Goal: Task Accomplishment & Management: Manage account settings

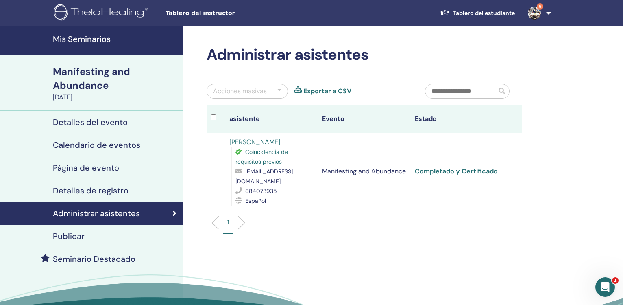
click at [79, 45] on link "Mis Seminarios" at bounding box center [91, 40] width 183 height 28
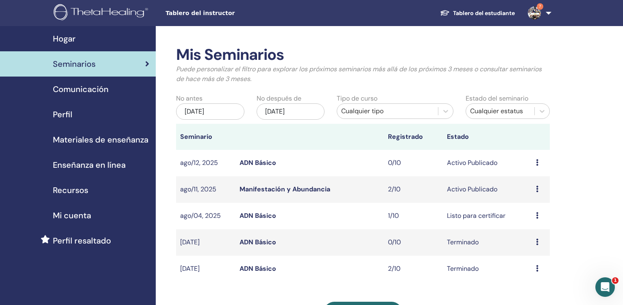
click at [227, 113] on div "[DATE]" at bounding box center [210, 111] width 68 height 16
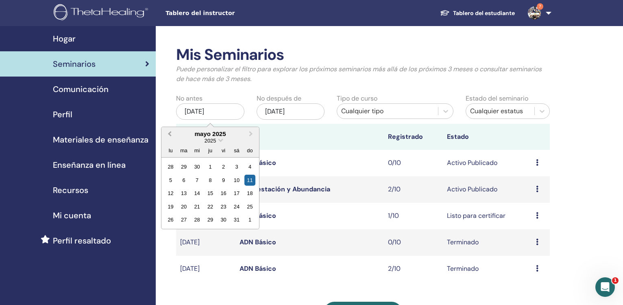
click at [170, 134] on span "Previous Month" at bounding box center [170, 133] width 0 height 9
click at [170, 133] on span "Previous Month" at bounding box center [170, 133] width 0 height 9
click at [199, 168] on div "1" at bounding box center [197, 166] width 11 height 11
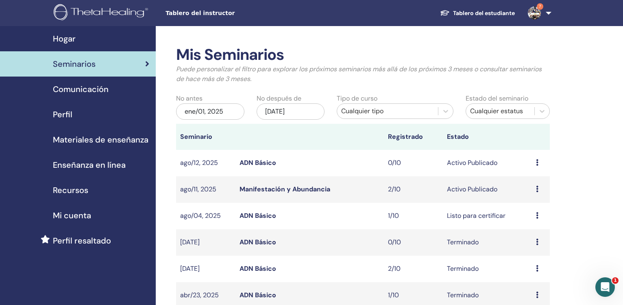
click at [290, 109] on div "[DATE]" at bounding box center [291, 111] width 68 height 16
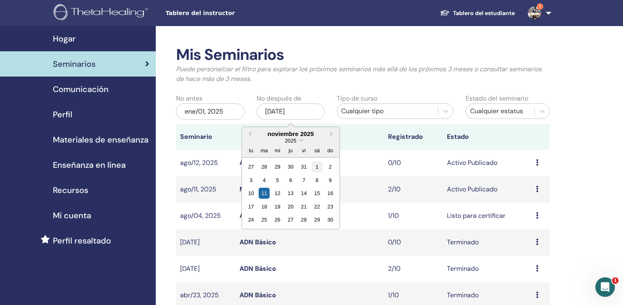
click at [318, 167] on div "1" at bounding box center [317, 166] width 11 height 11
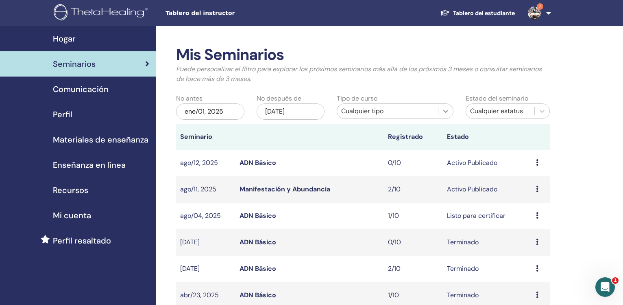
click at [445, 111] on icon at bounding box center [445, 111] width 5 height 3
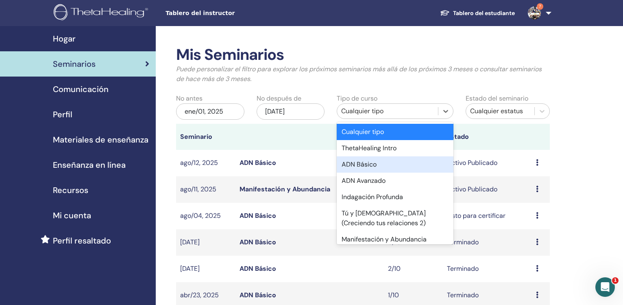
click at [393, 169] on div "ADN Básico" at bounding box center [395, 164] width 116 height 16
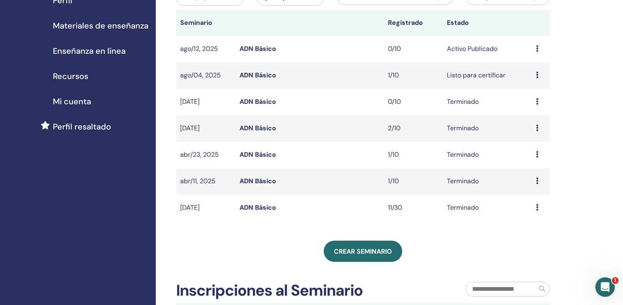
scroll to position [125, 0]
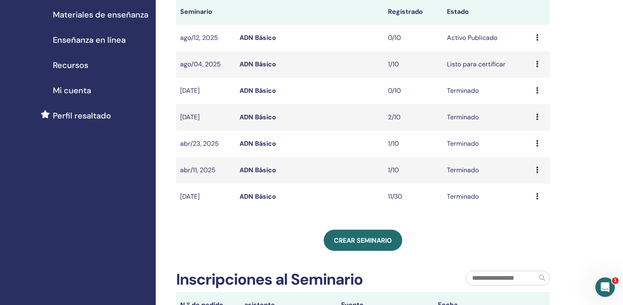
click at [254, 199] on link "ADN Básico" at bounding box center [258, 196] width 37 height 9
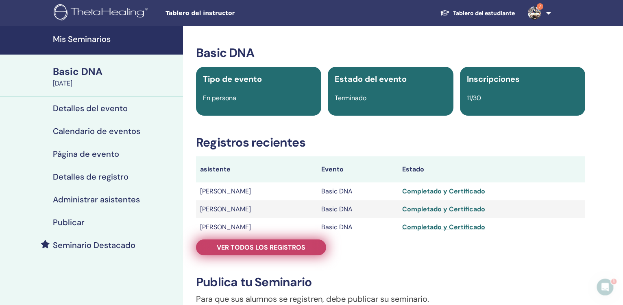
click at [268, 249] on span "Ver todos los registros" at bounding box center [261, 247] width 89 height 9
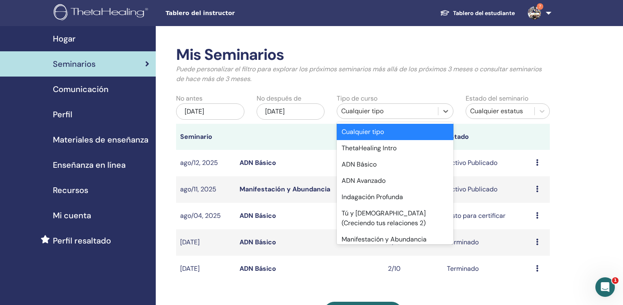
click at [407, 111] on div "Cualquier tipo" at bounding box center [387, 111] width 92 height 10
click at [382, 164] on div "ADN Básico" at bounding box center [395, 164] width 116 height 16
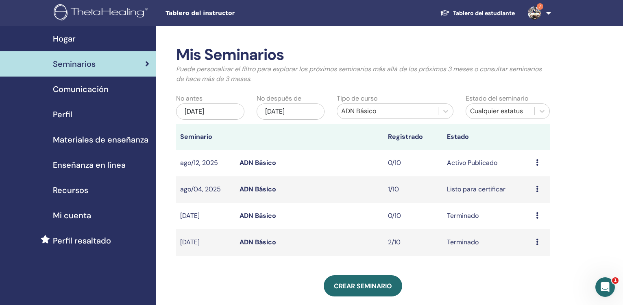
click at [231, 113] on div "[DATE]" at bounding box center [210, 111] width 68 height 16
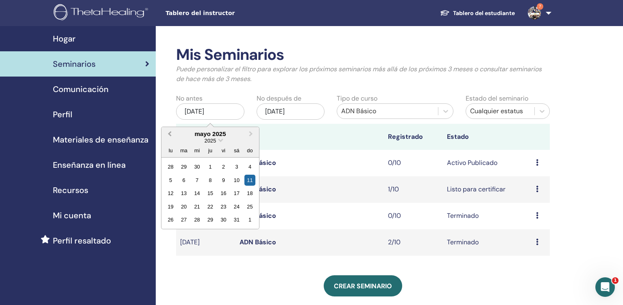
click at [170, 133] on span "Previous Month" at bounding box center [170, 133] width 0 height 9
click at [199, 166] on div "1" at bounding box center [197, 166] width 11 height 11
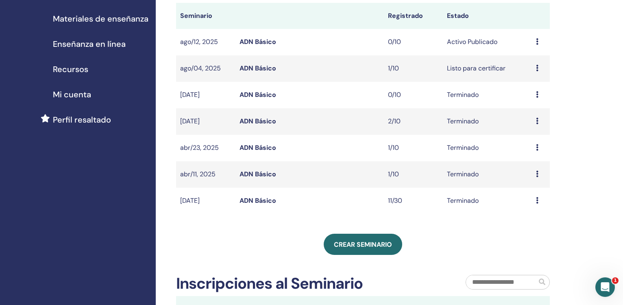
scroll to position [124, 0]
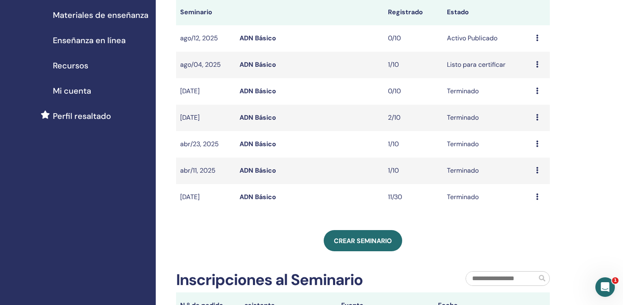
click at [268, 169] on link "ADN Básico" at bounding box center [258, 170] width 37 height 9
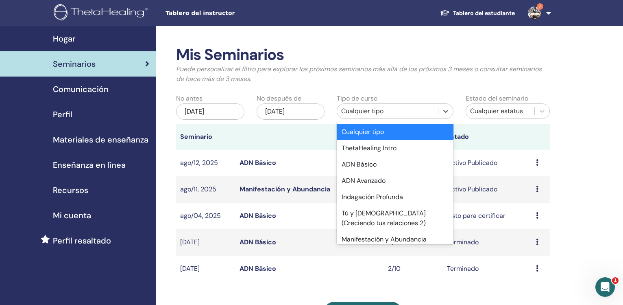
click at [430, 112] on div "Cualquier tipo" at bounding box center [387, 111] width 92 height 10
click at [394, 165] on div "ADN Básico" at bounding box center [395, 164] width 116 height 16
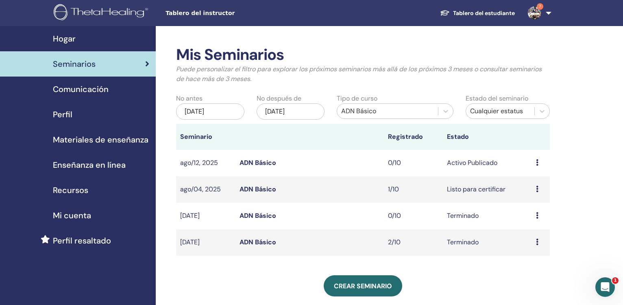
click at [207, 106] on div "[DATE]" at bounding box center [210, 111] width 68 height 16
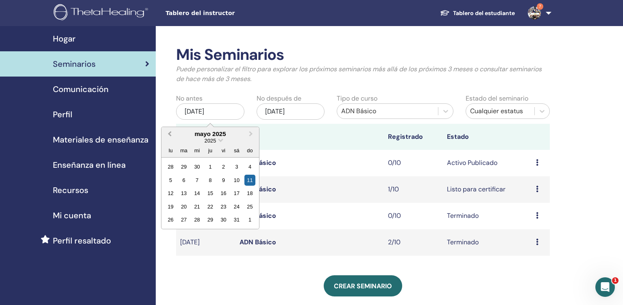
click at [170, 136] on button "Previous Month" at bounding box center [168, 134] width 13 height 13
click at [196, 168] on div "1" at bounding box center [197, 166] width 11 height 11
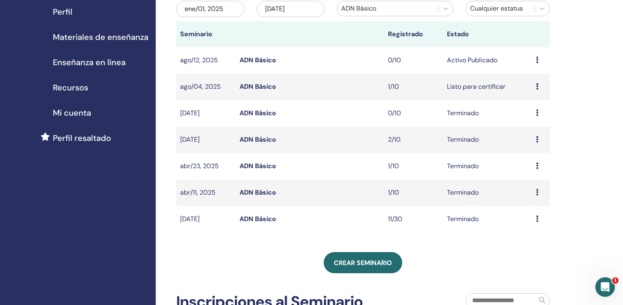
scroll to position [118, 0]
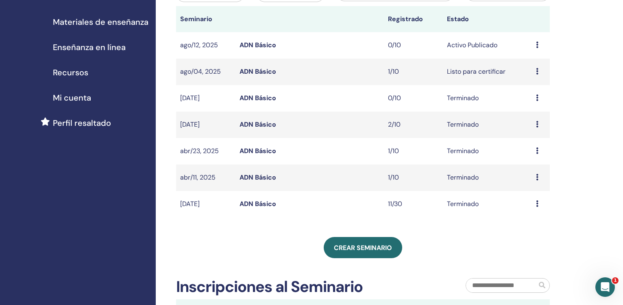
click at [248, 149] on link "ADN Básico" at bounding box center [258, 150] width 37 height 9
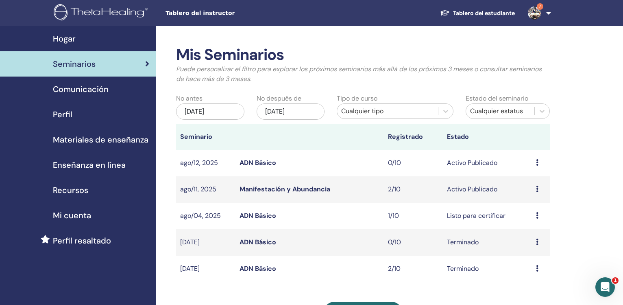
click at [240, 114] on div "[DATE]" at bounding box center [210, 111] width 68 height 16
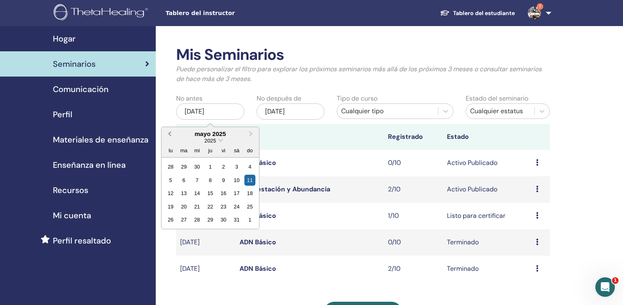
click at [170, 135] on span "Previous Month" at bounding box center [170, 133] width 0 height 9
click at [197, 166] on div "1" at bounding box center [197, 166] width 11 height 11
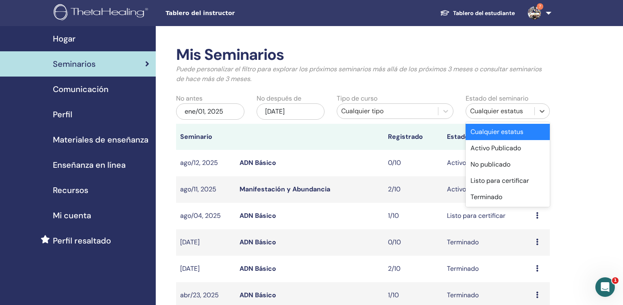
click at [502, 114] on div "Cualquier estatus" at bounding box center [500, 111] width 60 height 10
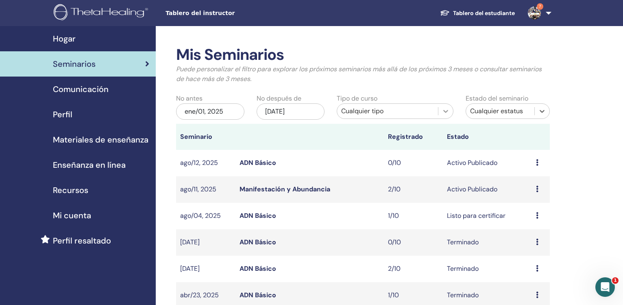
click at [439, 108] on div at bounding box center [446, 111] width 15 height 15
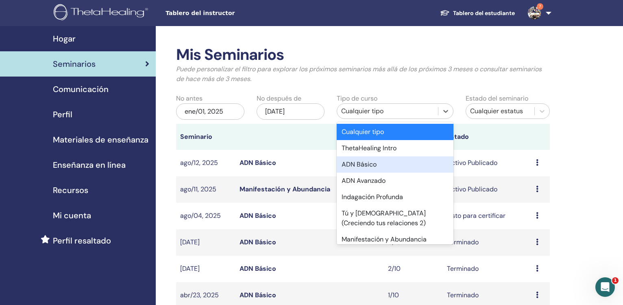
click at [397, 168] on div "ADN Básico" at bounding box center [395, 164] width 116 height 16
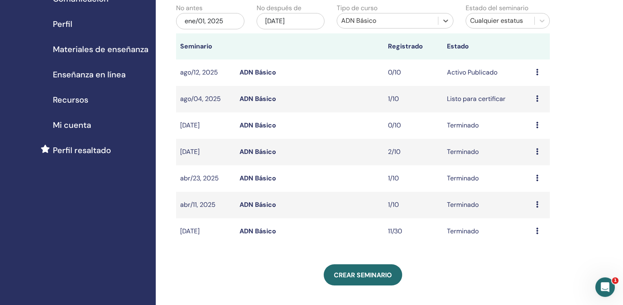
scroll to position [111, 0]
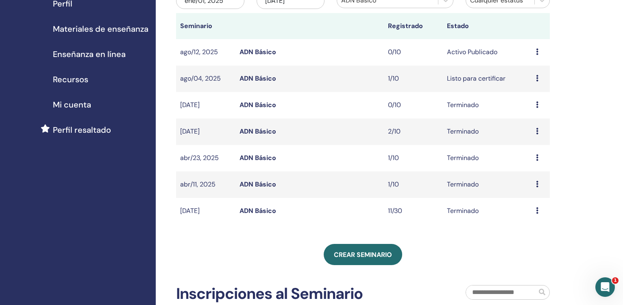
click at [269, 135] on link "ADN Básico" at bounding box center [258, 131] width 37 height 9
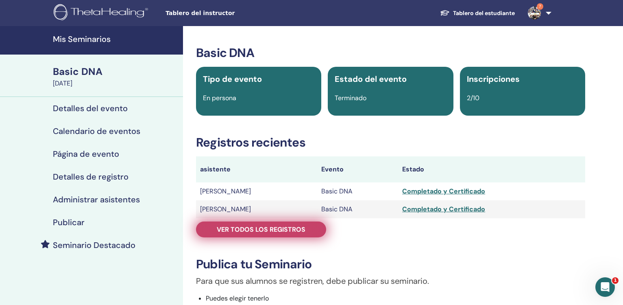
click at [278, 225] on span "Ver todos los registros" at bounding box center [261, 229] width 89 height 9
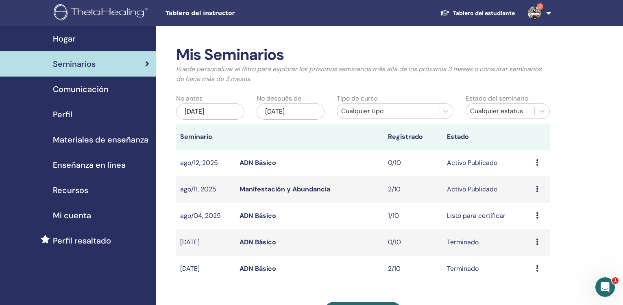
click at [228, 116] on div "may/11, 2025" at bounding box center [210, 111] width 68 height 16
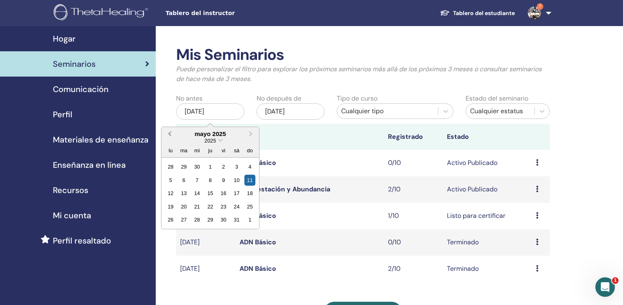
click at [170, 135] on span "Previous Month" at bounding box center [170, 133] width 0 height 9
click at [197, 168] on div "1" at bounding box center [197, 166] width 11 height 11
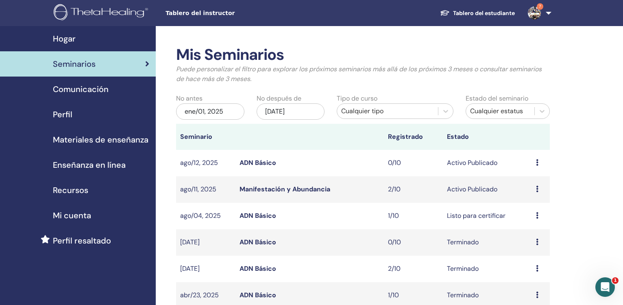
click at [388, 112] on div "Cualquier tipo" at bounding box center [387, 111] width 92 height 10
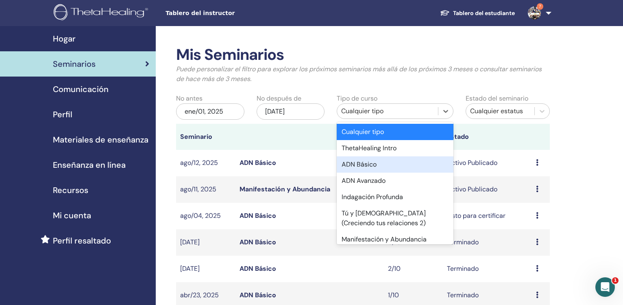
click at [389, 165] on div "ADN Básico" at bounding box center [395, 164] width 116 height 16
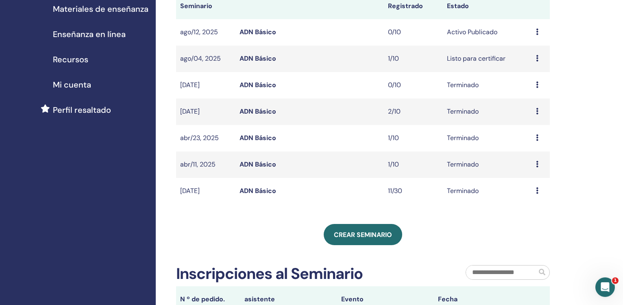
scroll to position [138, 0]
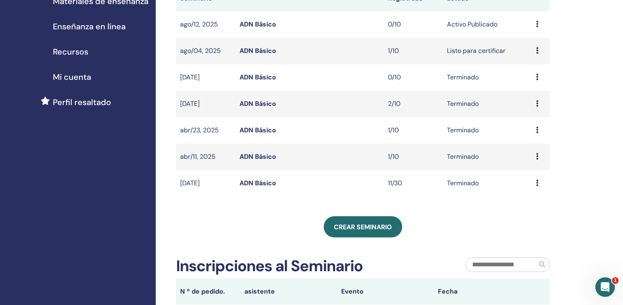
click at [266, 185] on link "ADN Básico" at bounding box center [258, 183] width 37 height 9
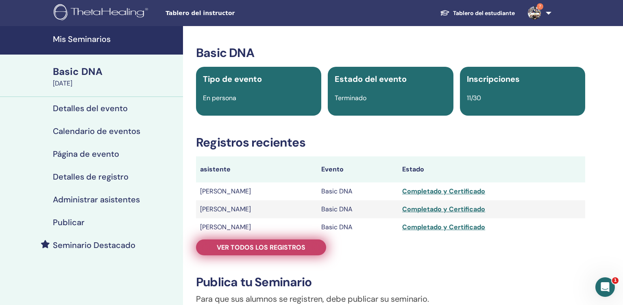
click at [286, 253] on link "Ver todos los registros" at bounding box center [261, 247] width 130 height 16
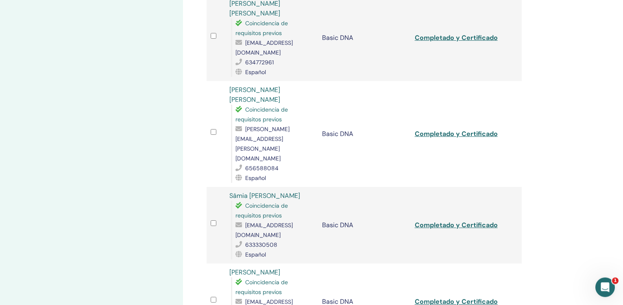
scroll to position [533, 0]
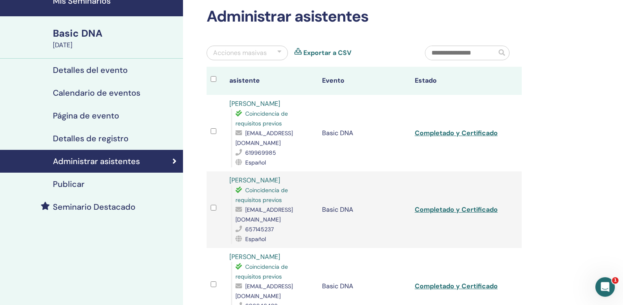
scroll to position [0, 0]
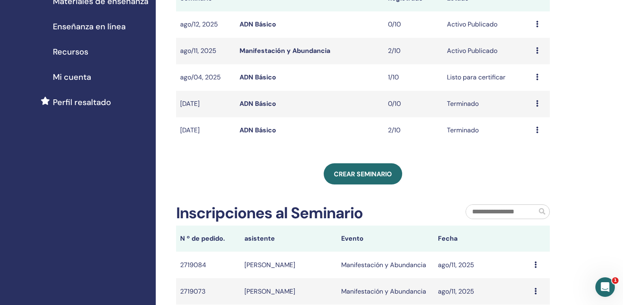
click at [421, 271] on td "Manifestación y Abundancia" at bounding box center [385, 264] width 97 height 26
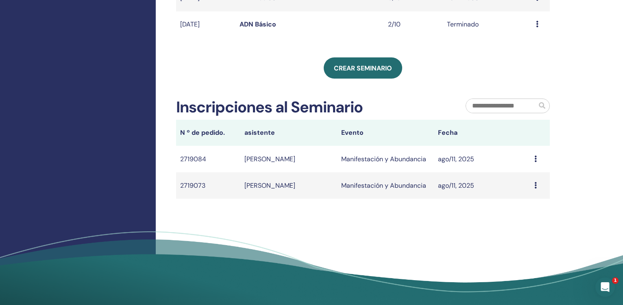
scroll to position [263, 0]
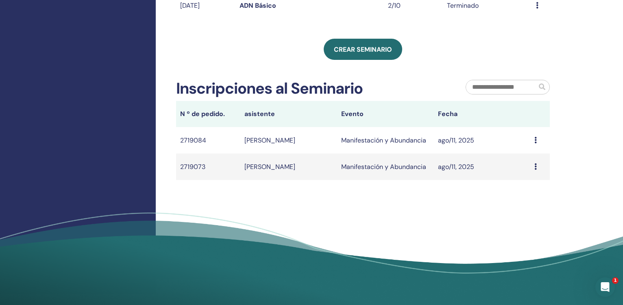
click at [537, 139] on icon at bounding box center [536, 140] width 2 height 7
click at [536, 138] on icon at bounding box center [536, 140] width 2 height 7
click at [535, 140] on td "Message" at bounding box center [541, 140] width 20 height 26
click at [537, 168] on icon at bounding box center [536, 166] width 2 height 7
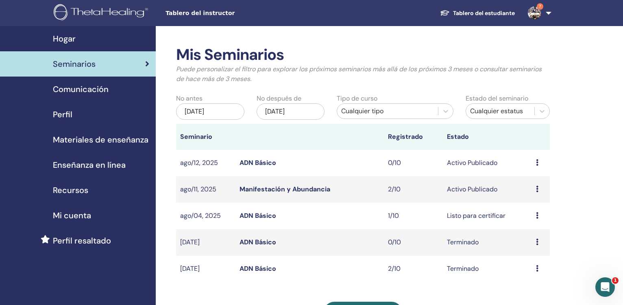
click at [234, 115] on div "may/11, 2025" at bounding box center [210, 111] width 68 height 16
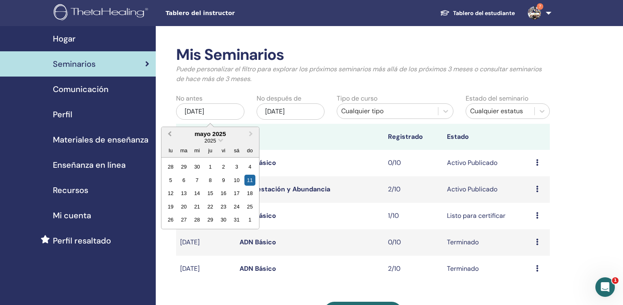
click at [170, 135] on span "Previous Month" at bounding box center [170, 133] width 0 height 9
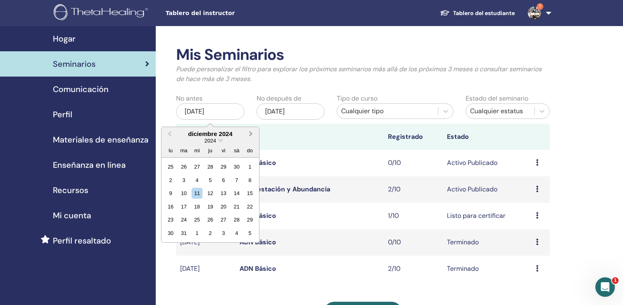
click at [251, 135] on span "Next Month" at bounding box center [251, 133] width 0 height 9
click at [170, 134] on span "Previous Month" at bounding box center [170, 133] width 0 height 9
click at [251, 166] on div "1" at bounding box center [250, 166] width 11 height 11
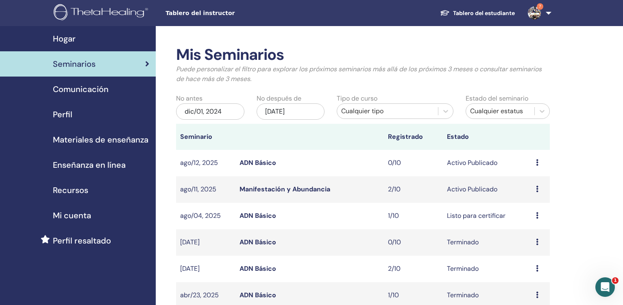
click at [366, 112] on div "Cualquier tipo" at bounding box center [387, 111] width 92 height 10
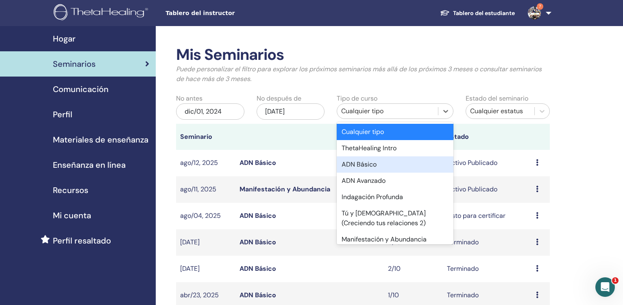
click at [373, 161] on div "ADN Básico" at bounding box center [395, 164] width 116 height 16
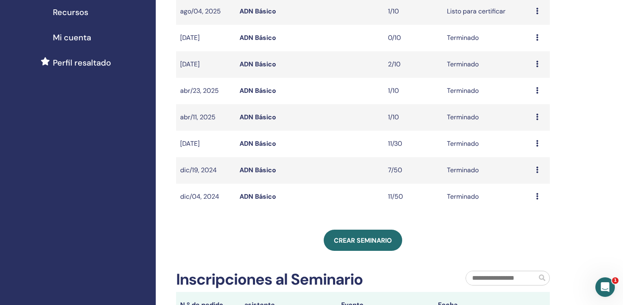
scroll to position [180, 0]
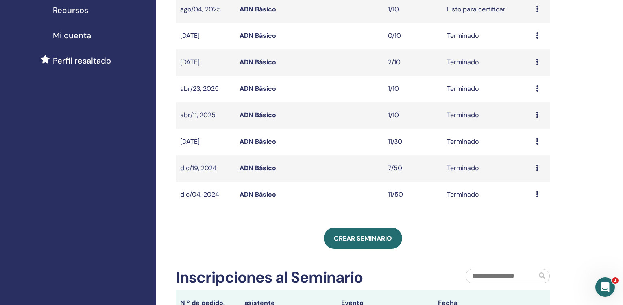
click at [263, 193] on link "ADN Básico" at bounding box center [258, 194] width 37 height 9
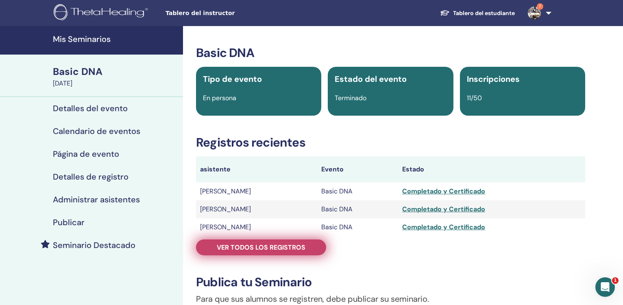
click at [285, 245] on span "Ver todos los registros" at bounding box center [261, 247] width 89 height 9
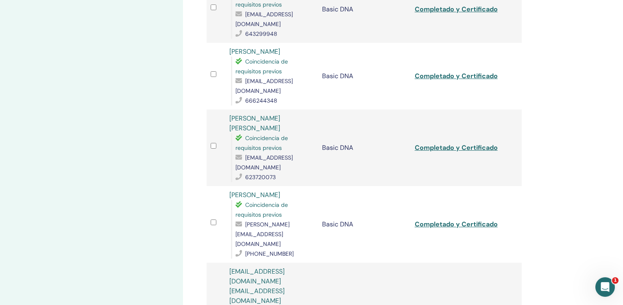
scroll to position [491, 0]
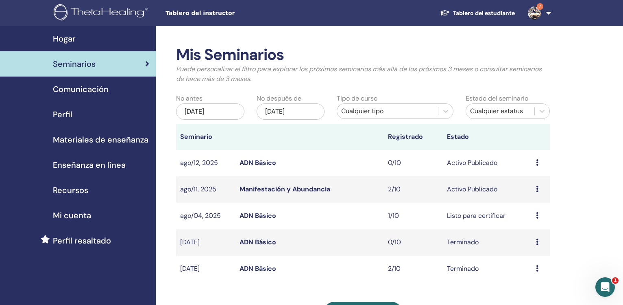
click at [231, 116] on div "[DATE]" at bounding box center [210, 111] width 68 height 16
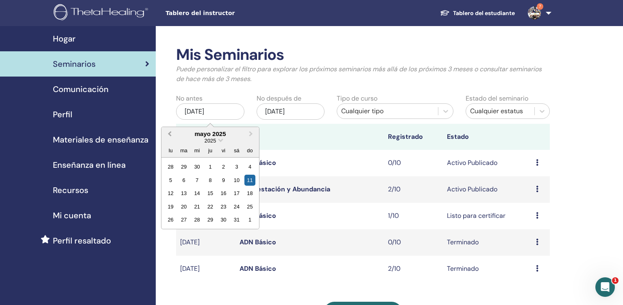
click at [170, 134] on span "Previous Month" at bounding box center [170, 133] width 0 height 9
drag, startPoint x: 170, startPoint y: 134, endPoint x: 169, endPoint y: 130, distance: 4.1
click at [169, 130] on button "Previous Month" at bounding box center [168, 134] width 13 height 13
click at [168, 130] on button "Previous Month" at bounding box center [168, 134] width 13 height 13
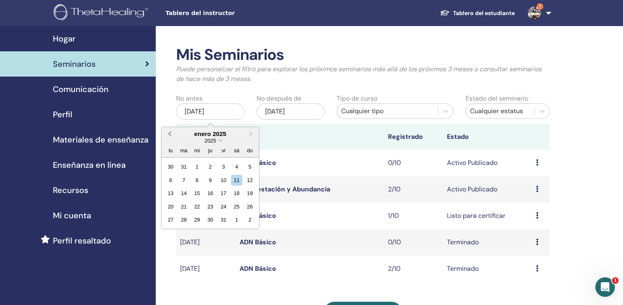
click at [168, 131] on button "Previous Month" at bounding box center [168, 134] width 13 height 13
click at [253, 167] on div "1" at bounding box center [250, 166] width 11 height 11
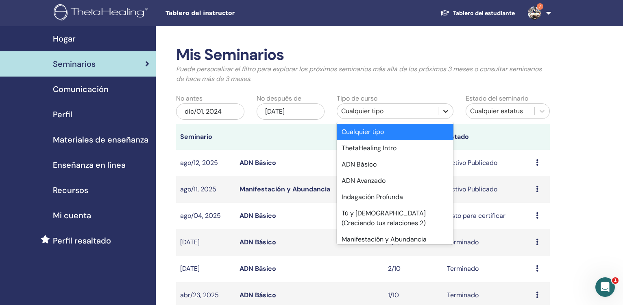
click at [446, 109] on icon at bounding box center [446, 111] width 8 height 8
click at [392, 166] on div "ADN Básico" at bounding box center [395, 164] width 116 height 16
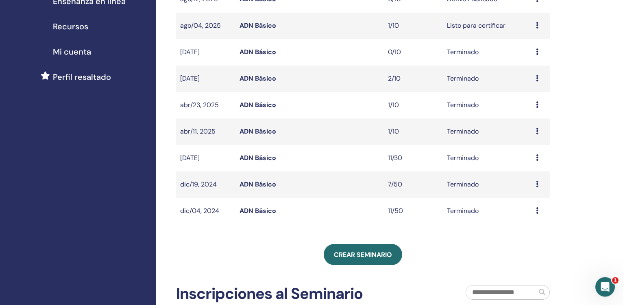
scroll to position [166, 0]
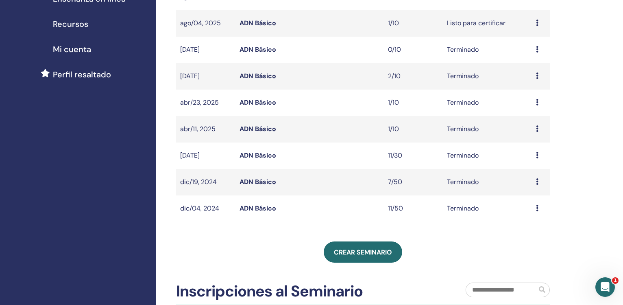
click at [259, 181] on link "ADN Básico" at bounding box center [258, 181] width 37 height 9
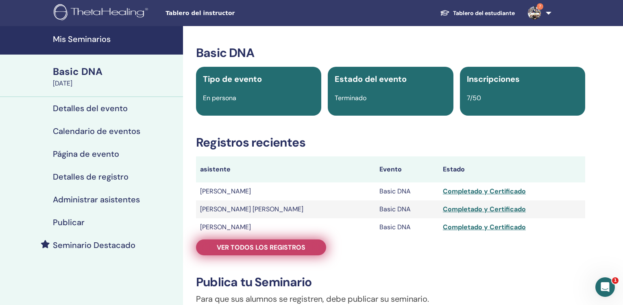
click at [291, 246] on span "Ver todos los registros" at bounding box center [261, 247] width 89 height 9
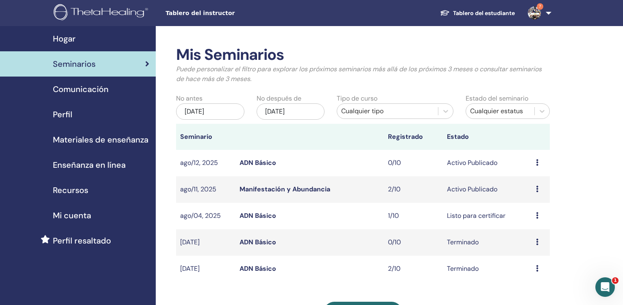
click at [375, 114] on div "Cualquier tipo" at bounding box center [387, 111] width 92 height 10
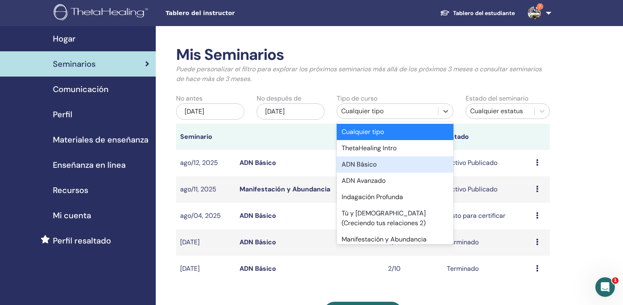
click at [357, 168] on div "ADN Básico" at bounding box center [395, 164] width 116 height 16
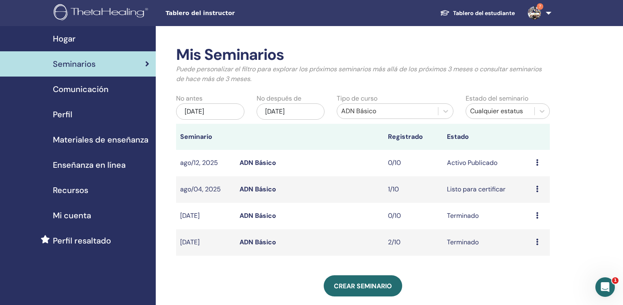
click at [225, 114] on div "[DATE]" at bounding box center [210, 111] width 68 height 16
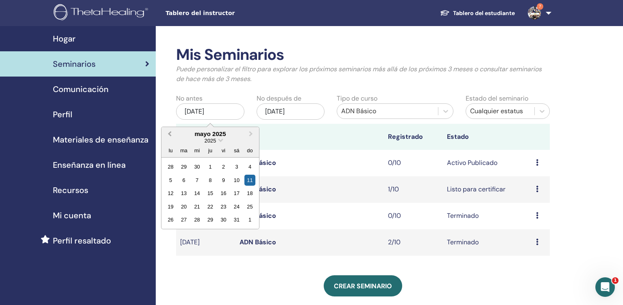
click at [168, 135] on button "Previous Month" at bounding box center [168, 134] width 13 height 13
click at [197, 168] on div "1" at bounding box center [197, 166] width 11 height 11
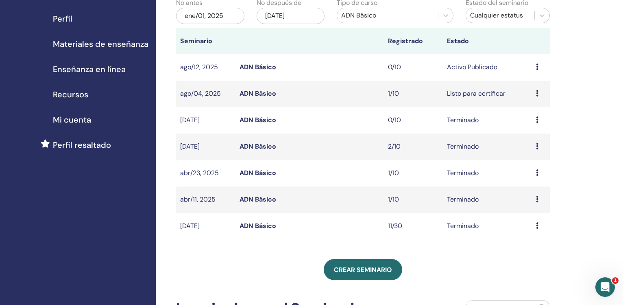
scroll to position [104, 0]
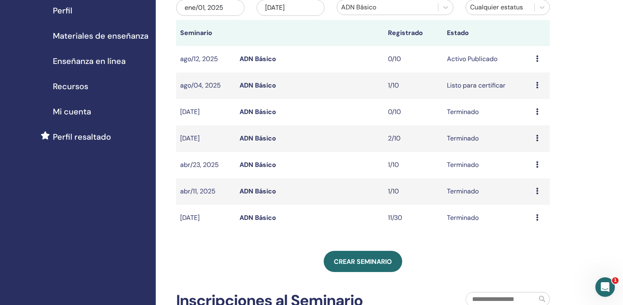
click at [261, 194] on link "ADN Básico" at bounding box center [258, 191] width 37 height 9
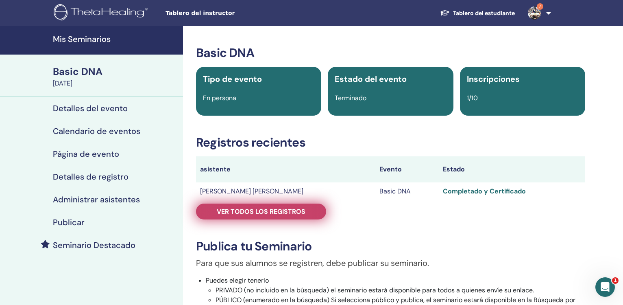
click at [264, 210] on span "Ver todos los registros" at bounding box center [261, 211] width 89 height 9
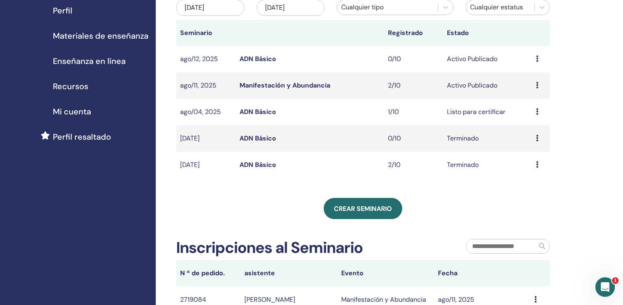
click at [221, 11] on div "[DATE]" at bounding box center [210, 8] width 68 height 16
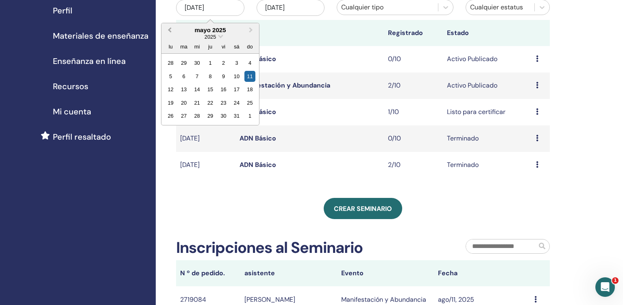
click at [170, 30] on span "Previous Month" at bounding box center [170, 30] width 0 height 9
click at [193, 64] on div "1" at bounding box center [197, 62] width 11 height 11
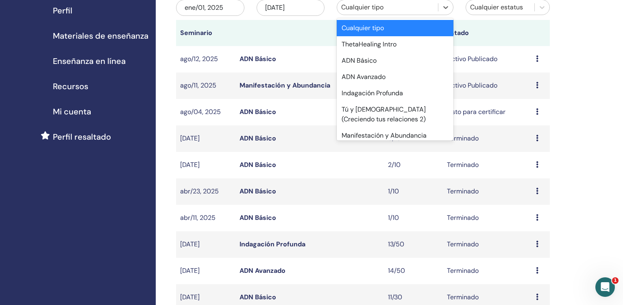
click at [379, 13] on div "Cualquier tipo" at bounding box center [387, 7] width 100 height 13
click at [378, 56] on div "ADN Básico" at bounding box center [395, 60] width 116 height 16
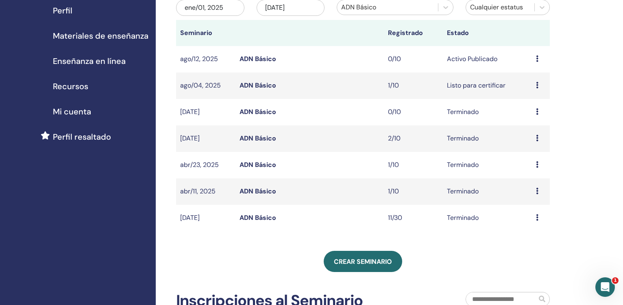
click at [261, 164] on link "ADN Básico" at bounding box center [258, 164] width 37 height 9
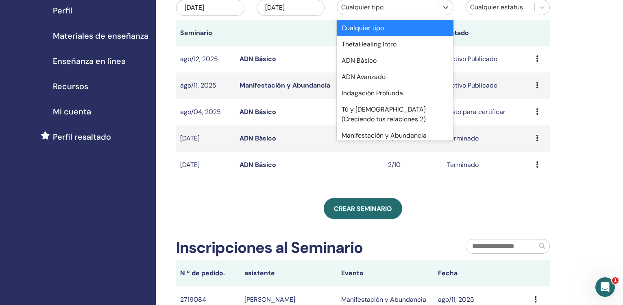
click at [435, 6] on div "Cualquier tipo" at bounding box center [387, 7] width 100 height 13
click at [403, 61] on div "ADN Básico" at bounding box center [395, 60] width 116 height 16
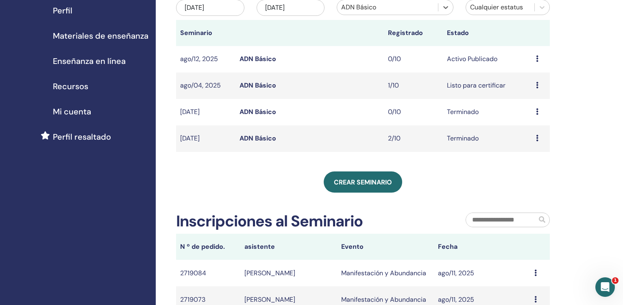
click at [221, 6] on div "may/11, 2025" at bounding box center [210, 8] width 68 height 16
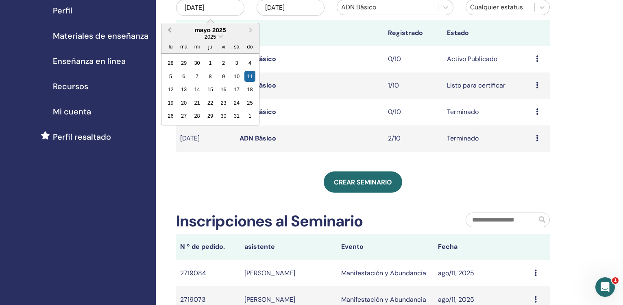
click at [172, 28] on button "Previous Month" at bounding box center [168, 30] width 13 height 13
click at [195, 60] on div "1" at bounding box center [197, 62] width 11 height 11
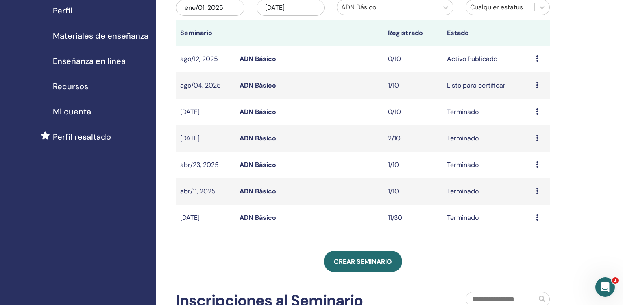
click at [264, 138] on link "ADN Básico" at bounding box center [258, 138] width 37 height 9
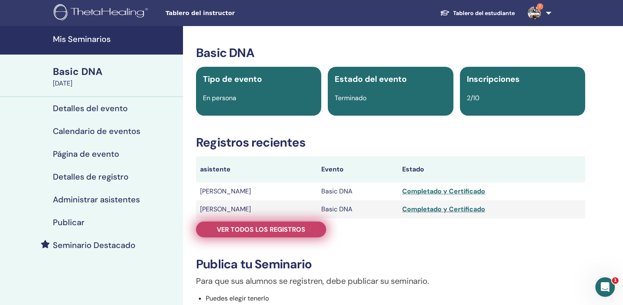
click at [274, 226] on span "Ver todos los registros" at bounding box center [261, 229] width 89 height 9
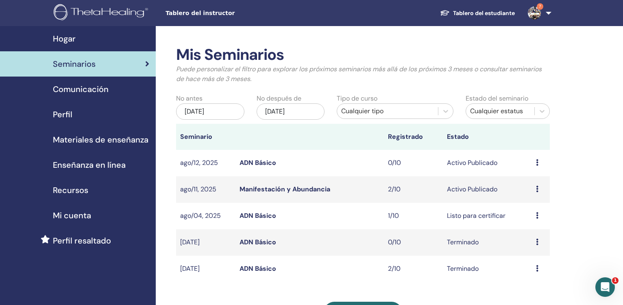
click at [227, 111] on div "[DATE]" at bounding box center [210, 111] width 68 height 16
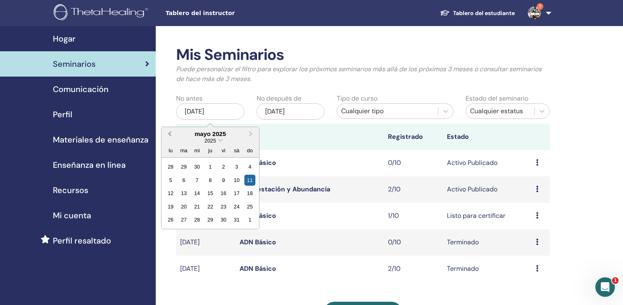
click at [167, 133] on button "Previous Month" at bounding box center [168, 134] width 13 height 13
click at [198, 166] on div "1" at bounding box center [197, 166] width 11 height 11
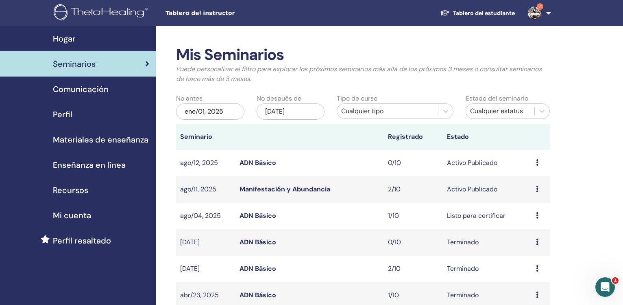
click at [361, 108] on div "Cualquier tipo" at bounding box center [387, 111] width 92 height 10
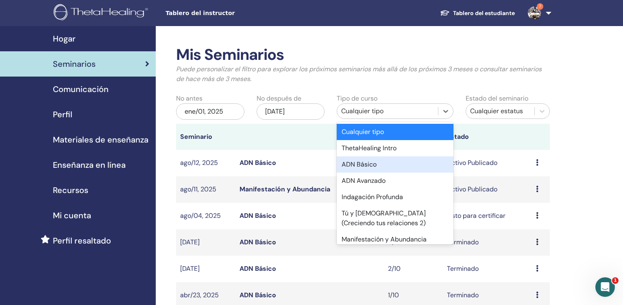
click at [373, 168] on div "ADN Básico" at bounding box center [395, 164] width 116 height 16
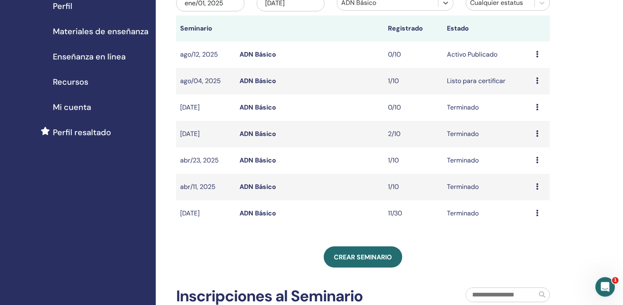
scroll to position [111, 0]
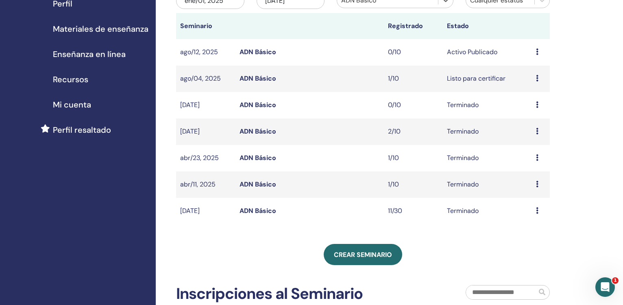
click at [257, 210] on link "ADN Básico" at bounding box center [258, 210] width 37 height 9
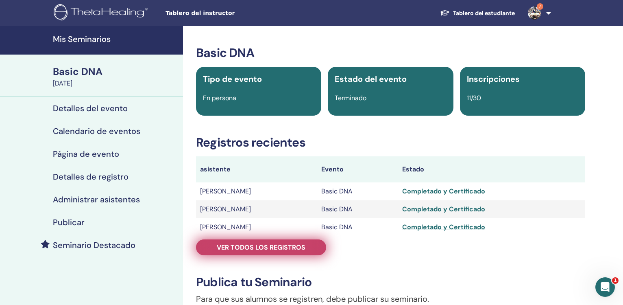
click at [267, 240] on link "Ver todos los registros" at bounding box center [261, 247] width 130 height 16
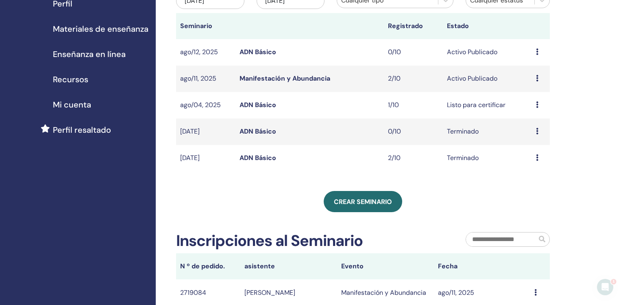
click at [221, 4] on div "may/11, 2025" at bounding box center [210, 1] width 68 height 16
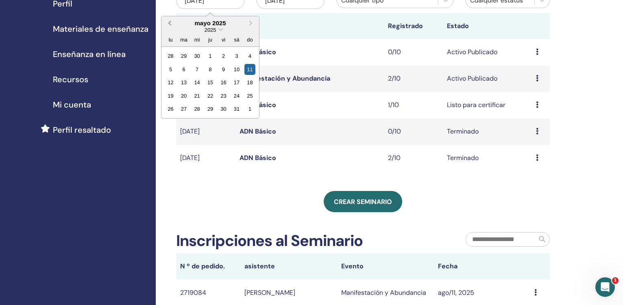
click at [168, 23] on button "Previous Month" at bounding box center [168, 23] width 13 height 13
click at [170, 23] on span "Previous Month" at bounding box center [170, 23] width 0 height 9
click at [197, 58] on div "1" at bounding box center [197, 55] width 11 height 11
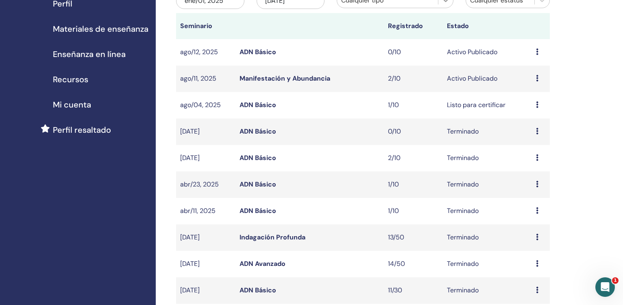
click at [445, 1] on body "Tablero del instructor Tablero del estudiante 7 TE Tabatha Emo Medina Mi ThetaL…" at bounding box center [311, 41] width 623 height 305
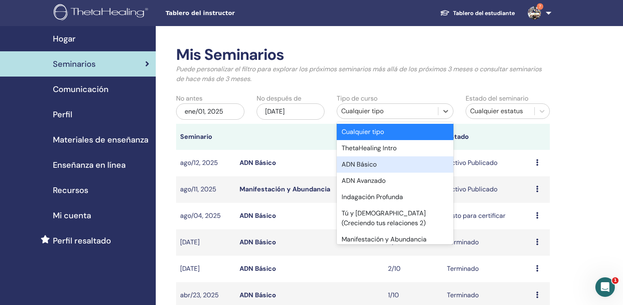
click at [371, 161] on div "ADN Básico" at bounding box center [395, 164] width 116 height 16
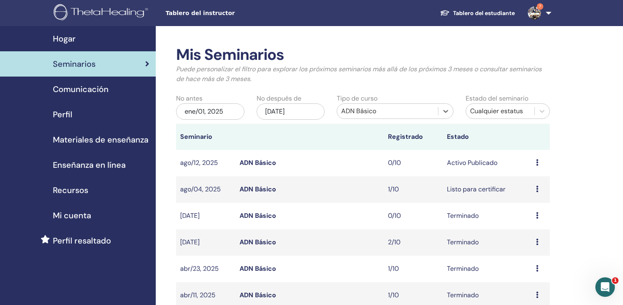
click at [254, 268] on link "ADN Básico" at bounding box center [258, 268] width 37 height 9
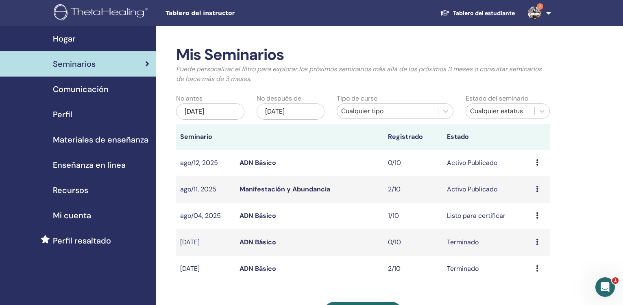
click at [217, 112] on div "[DATE]" at bounding box center [210, 111] width 68 height 16
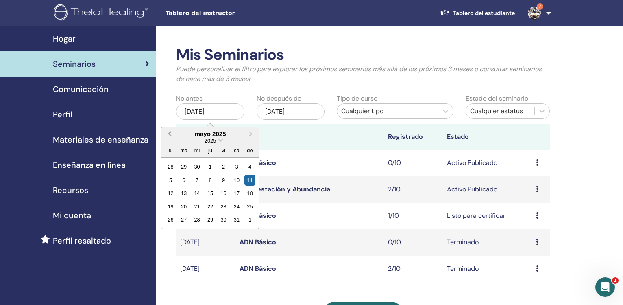
click at [168, 137] on button "Previous Month" at bounding box center [168, 134] width 13 height 13
click at [168, 138] on button "Previous Month" at bounding box center [168, 134] width 13 height 13
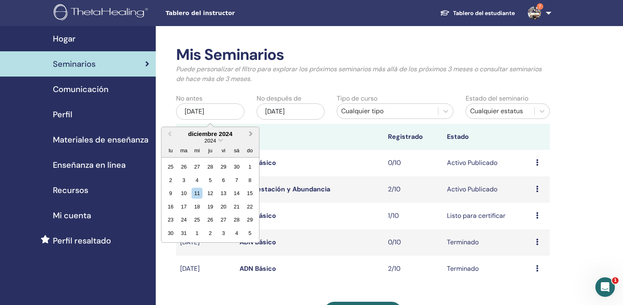
click at [251, 132] on button "Next Month" at bounding box center [251, 134] width 13 height 13
click at [197, 166] on div "1" at bounding box center [197, 166] width 11 height 11
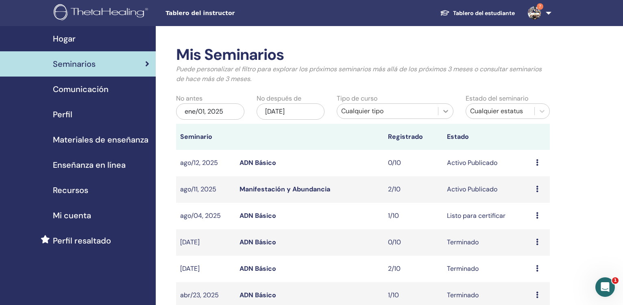
click at [446, 111] on icon at bounding box center [446, 111] width 8 height 8
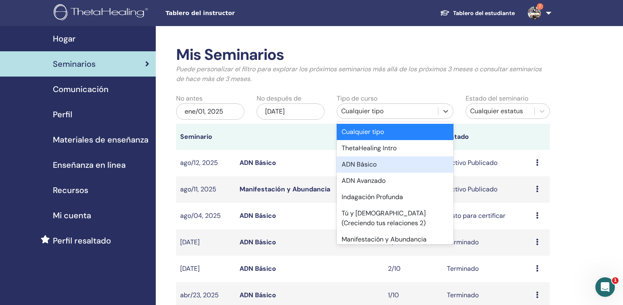
click at [376, 165] on div "ADN Básico" at bounding box center [395, 164] width 116 height 16
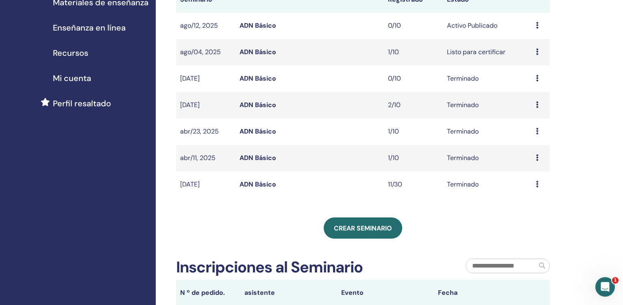
scroll to position [138, 0]
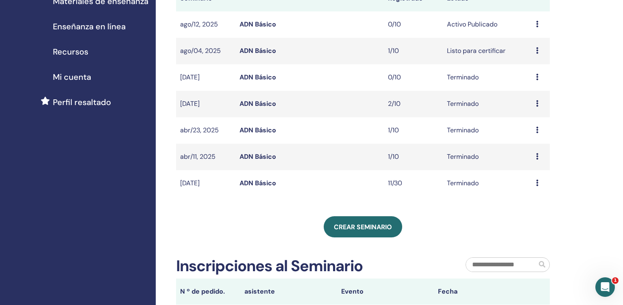
click at [258, 184] on link "ADN Básico" at bounding box center [258, 183] width 37 height 9
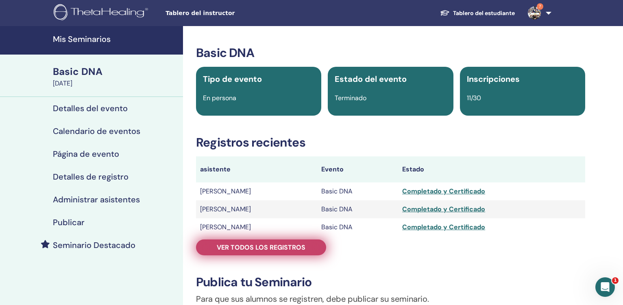
click at [284, 246] on span "Ver todos los registros" at bounding box center [261, 247] width 89 height 9
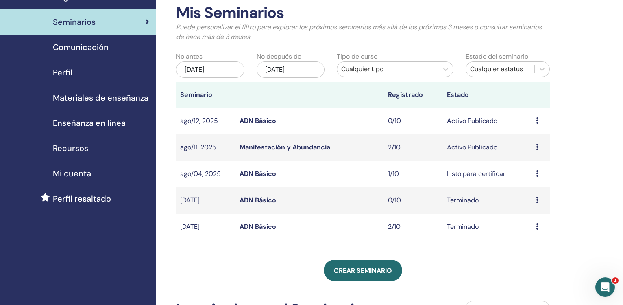
scroll to position [35, 0]
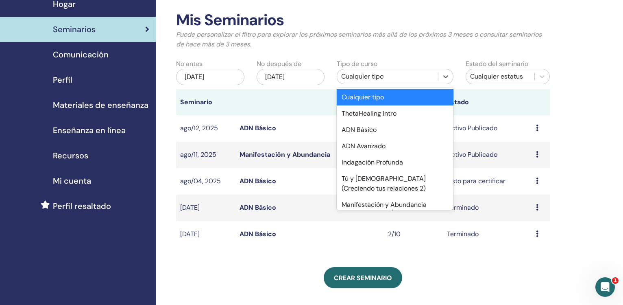
click at [352, 79] on div "Cualquier tipo" at bounding box center [387, 77] width 92 height 10
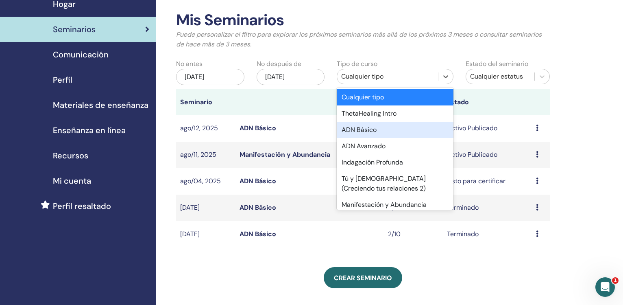
click at [370, 133] on div "ADN Básico" at bounding box center [395, 130] width 116 height 16
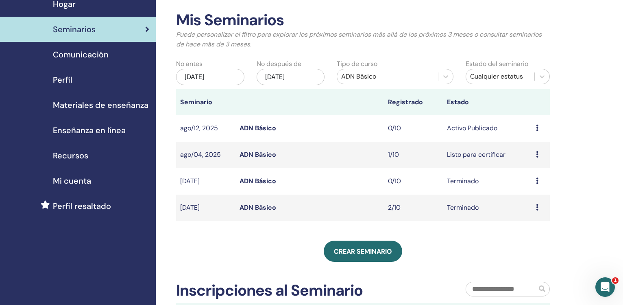
click at [227, 77] on div "[DATE]" at bounding box center [210, 77] width 68 height 16
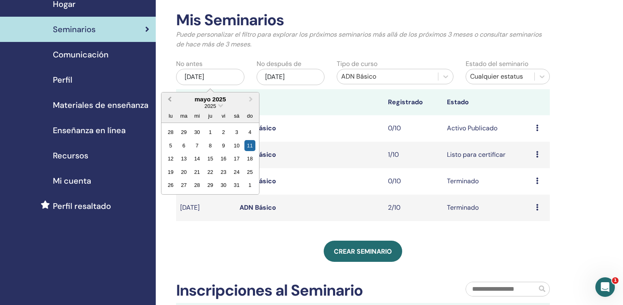
click at [169, 102] on button "Previous Month" at bounding box center [168, 99] width 13 height 13
click at [196, 132] on div "1" at bounding box center [197, 132] width 11 height 11
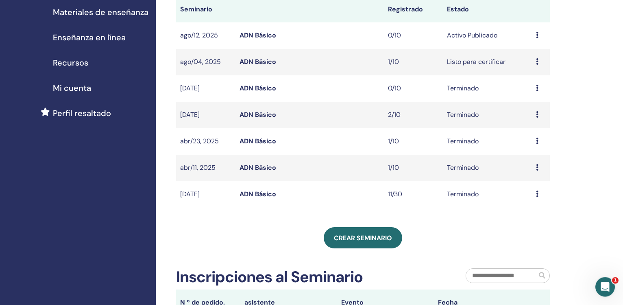
scroll to position [131, 0]
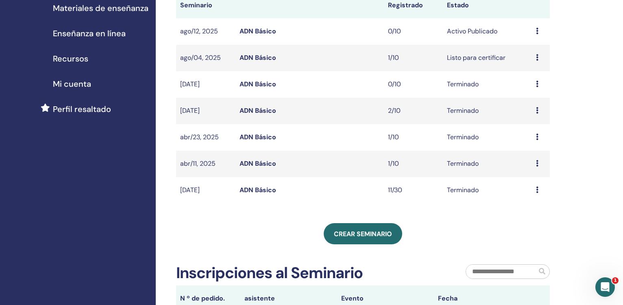
click at [260, 163] on link "ADN Básico" at bounding box center [258, 163] width 37 height 9
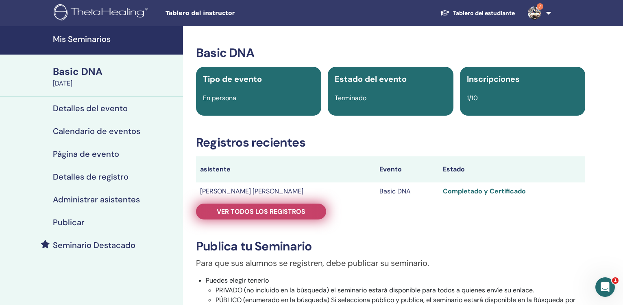
click at [257, 209] on span "Ver todos los registros" at bounding box center [261, 211] width 89 height 9
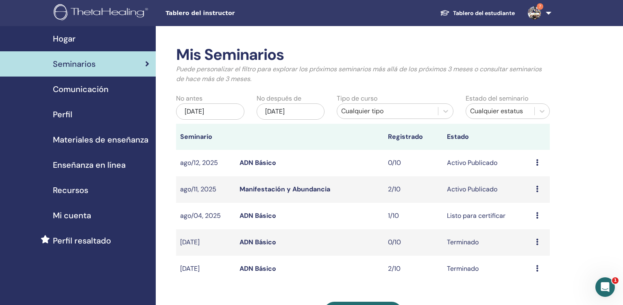
click at [228, 115] on div "[DATE]" at bounding box center [210, 111] width 68 height 16
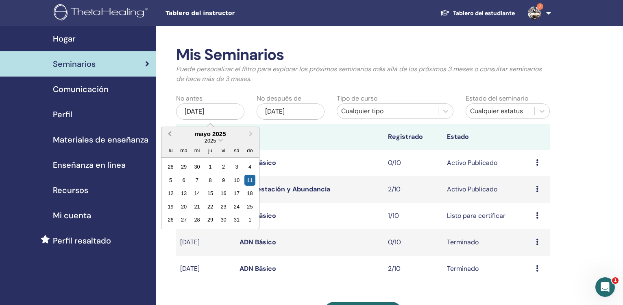
click at [170, 136] on span "Previous Month" at bounding box center [170, 133] width 0 height 9
click at [197, 167] on div "1" at bounding box center [197, 166] width 11 height 11
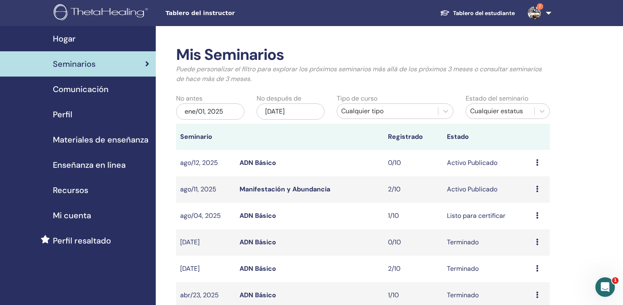
click at [438, 114] on span at bounding box center [438, 111] width 0 height 8
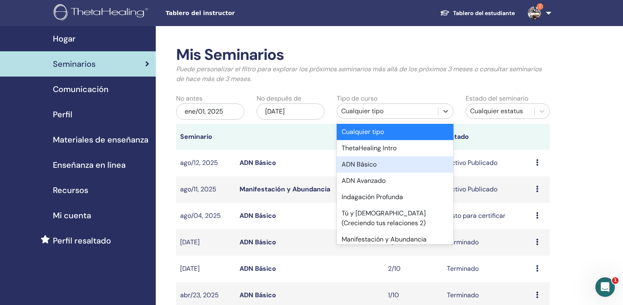
click at [396, 166] on div "ADN Básico" at bounding box center [395, 164] width 116 height 16
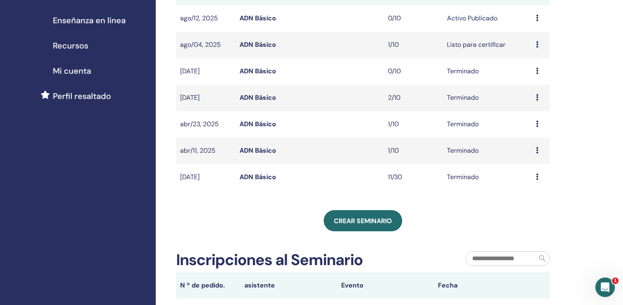
scroll to position [145, 0]
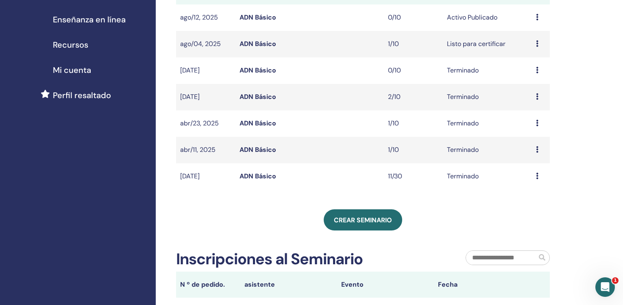
click at [265, 152] on link "ADN Básico" at bounding box center [258, 149] width 37 height 9
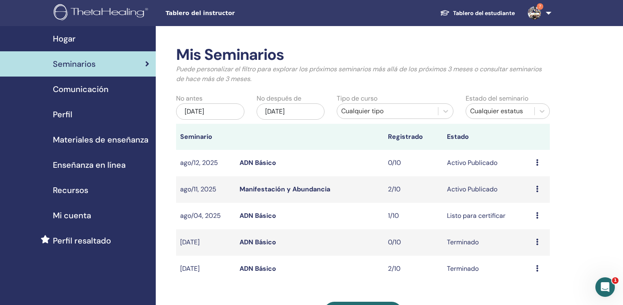
click at [216, 109] on div "may/11, 2025" at bounding box center [210, 111] width 68 height 16
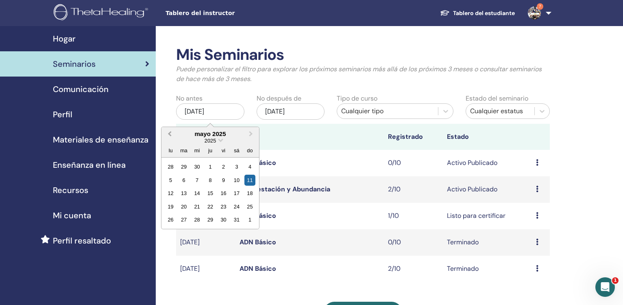
click at [170, 135] on span "Previous Month" at bounding box center [170, 133] width 0 height 9
click at [196, 167] on div "1" at bounding box center [197, 166] width 11 height 11
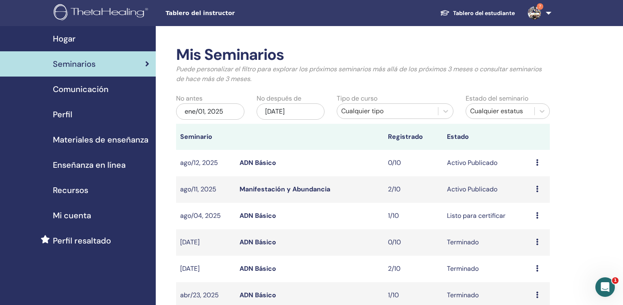
click at [367, 111] on div "Cualquier tipo" at bounding box center [387, 111] width 92 height 10
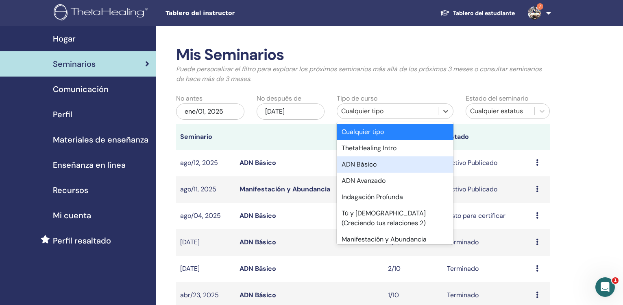
click at [378, 162] on div "ADN Básico" at bounding box center [395, 164] width 116 height 16
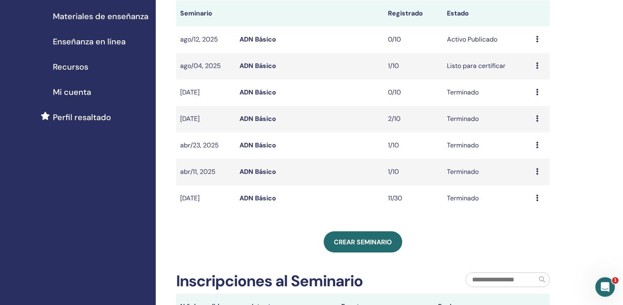
scroll to position [124, 0]
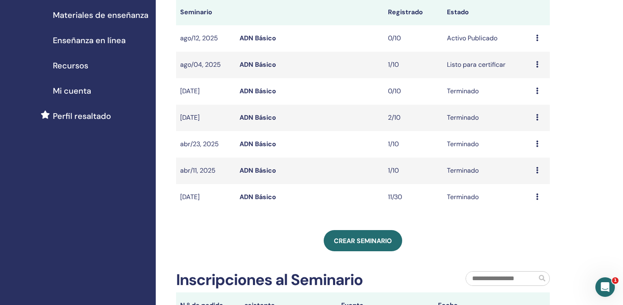
click at [249, 142] on link "ADN Básico" at bounding box center [258, 144] width 37 height 9
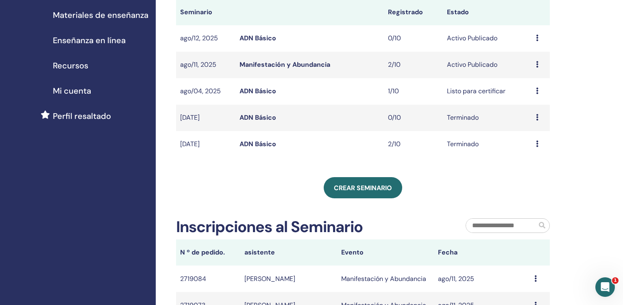
click at [623, 19] on div "Mis Seminarios Puede personalizar el filtro para explorar los próximos seminari…" at bounding box center [389, 167] width 467 height 531
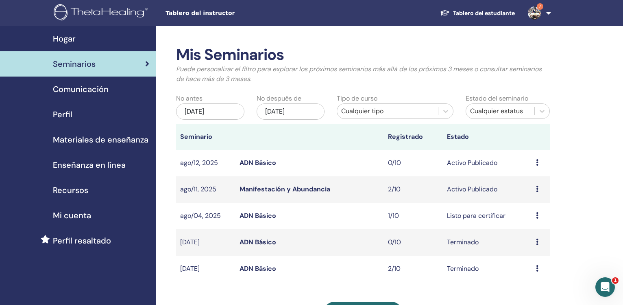
click at [228, 113] on div "[DATE]" at bounding box center [210, 111] width 68 height 16
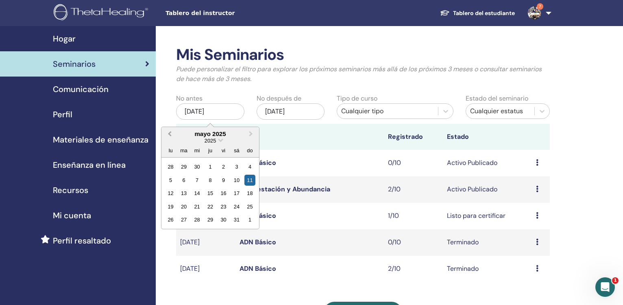
click at [170, 132] on span "Previous Month" at bounding box center [170, 133] width 0 height 9
click at [197, 167] on div "1" at bounding box center [197, 166] width 11 height 11
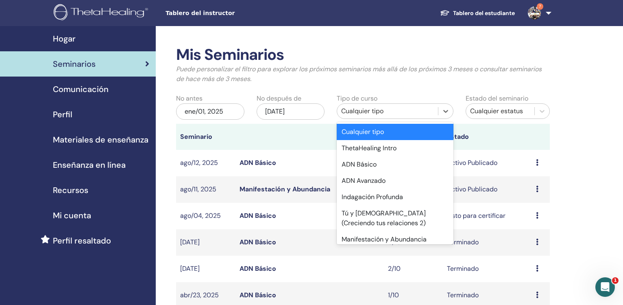
click at [397, 109] on div "Cualquier tipo" at bounding box center [387, 111] width 92 height 10
click at [386, 161] on div "ADN Básico" at bounding box center [395, 164] width 116 height 16
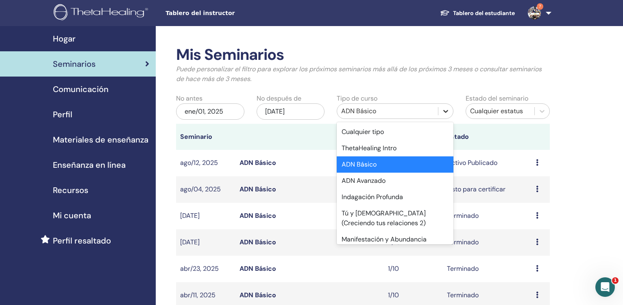
click at [445, 110] on icon at bounding box center [446, 111] width 8 height 8
click at [400, 239] on div "Manifestación y Abundancia" at bounding box center [395, 239] width 116 height 16
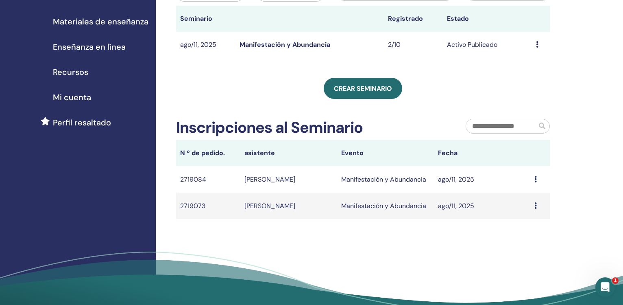
scroll to position [131, 0]
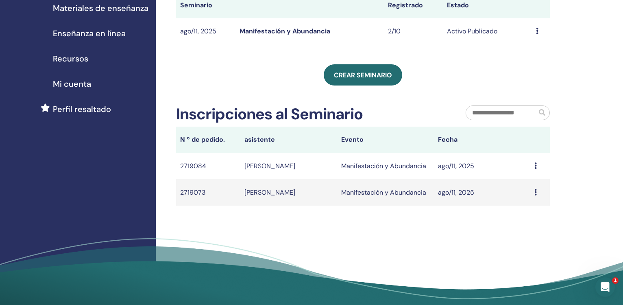
click at [272, 167] on td "[PERSON_NAME]" at bounding box center [288, 166] width 97 height 26
click at [275, 34] on link "Manifestación y Abundancia" at bounding box center [285, 31] width 91 height 9
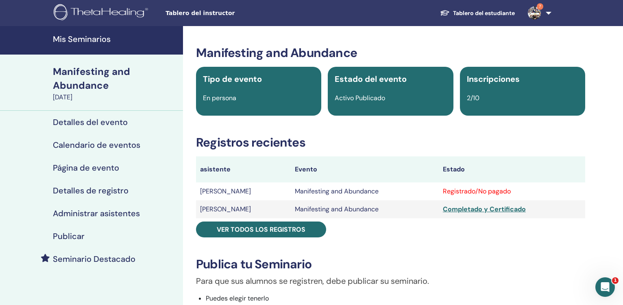
click at [258, 192] on td "[PERSON_NAME]" at bounding box center [243, 191] width 95 height 18
click at [535, 188] on div "Registrado/No pagado" at bounding box center [512, 191] width 138 height 10
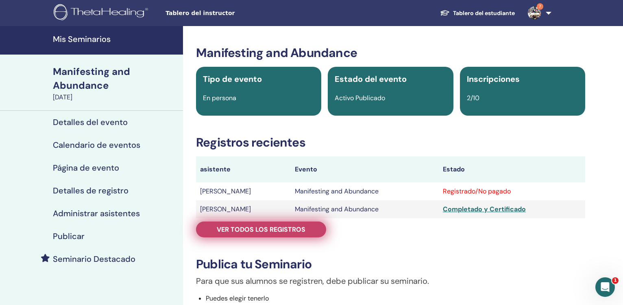
click at [293, 227] on span "Ver todos los registros" at bounding box center [261, 229] width 89 height 9
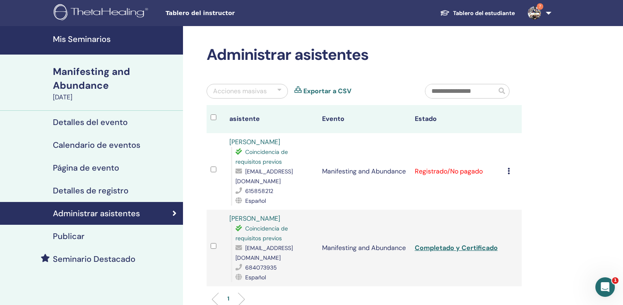
click at [513, 166] on div "Cancelar registro No autocertificar Marcar como pagado Marcar como no pagado Ma…" at bounding box center [513, 171] width 11 height 10
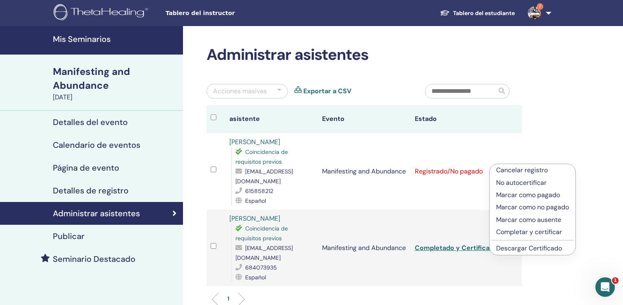
click at [525, 234] on p "Completar y certificar" at bounding box center [532, 232] width 73 height 10
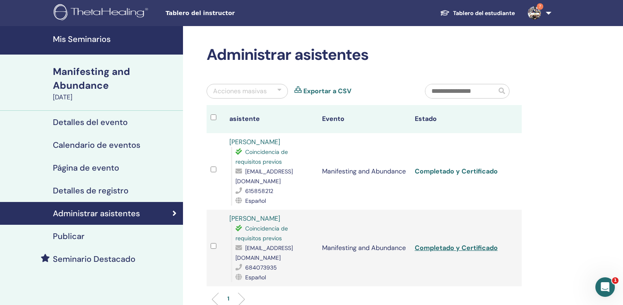
click at [436, 167] on link "Completado y Certificado" at bounding box center [456, 171] width 83 height 9
